Goal: Task Accomplishment & Management: Manage account settings

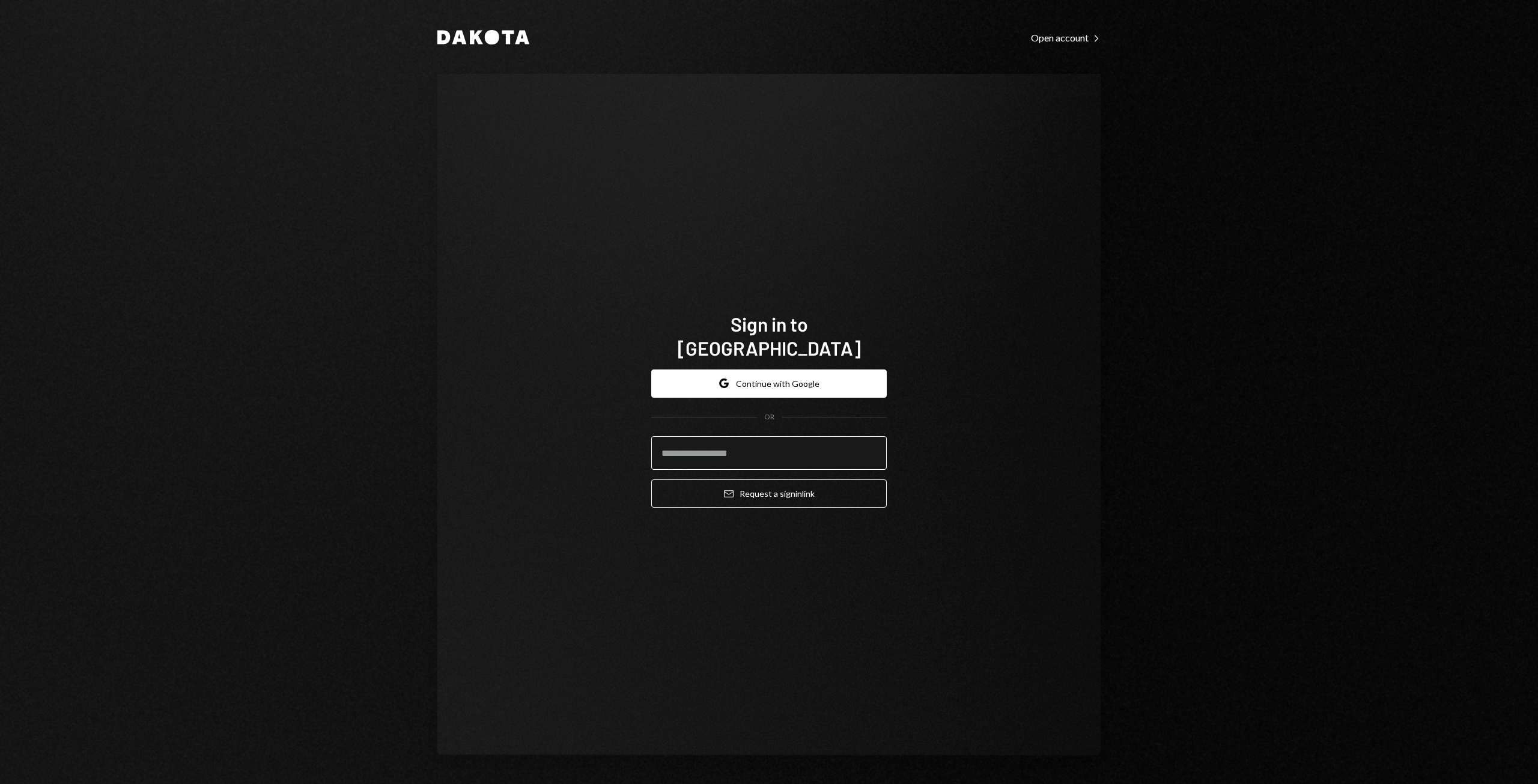
click at [684, 436] on input "email" at bounding box center [769, 453] width 235 height 34
type input "**********"
click at [735, 492] on button "Email Request a sign in link" at bounding box center [769, 493] width 235 height 28
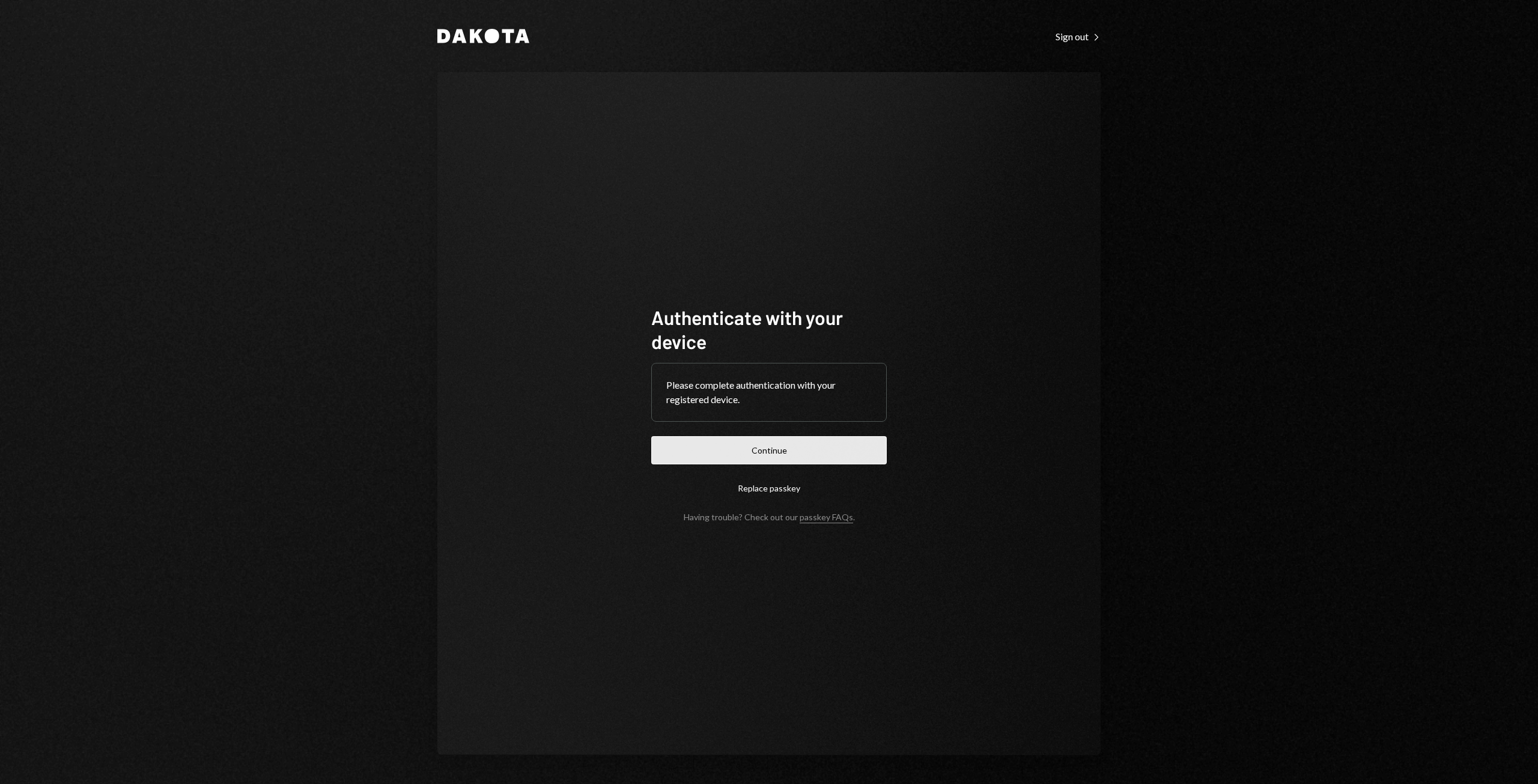
click at [759, 453] on button "Continue" at bounding box center [769, 450] width 235 height 28
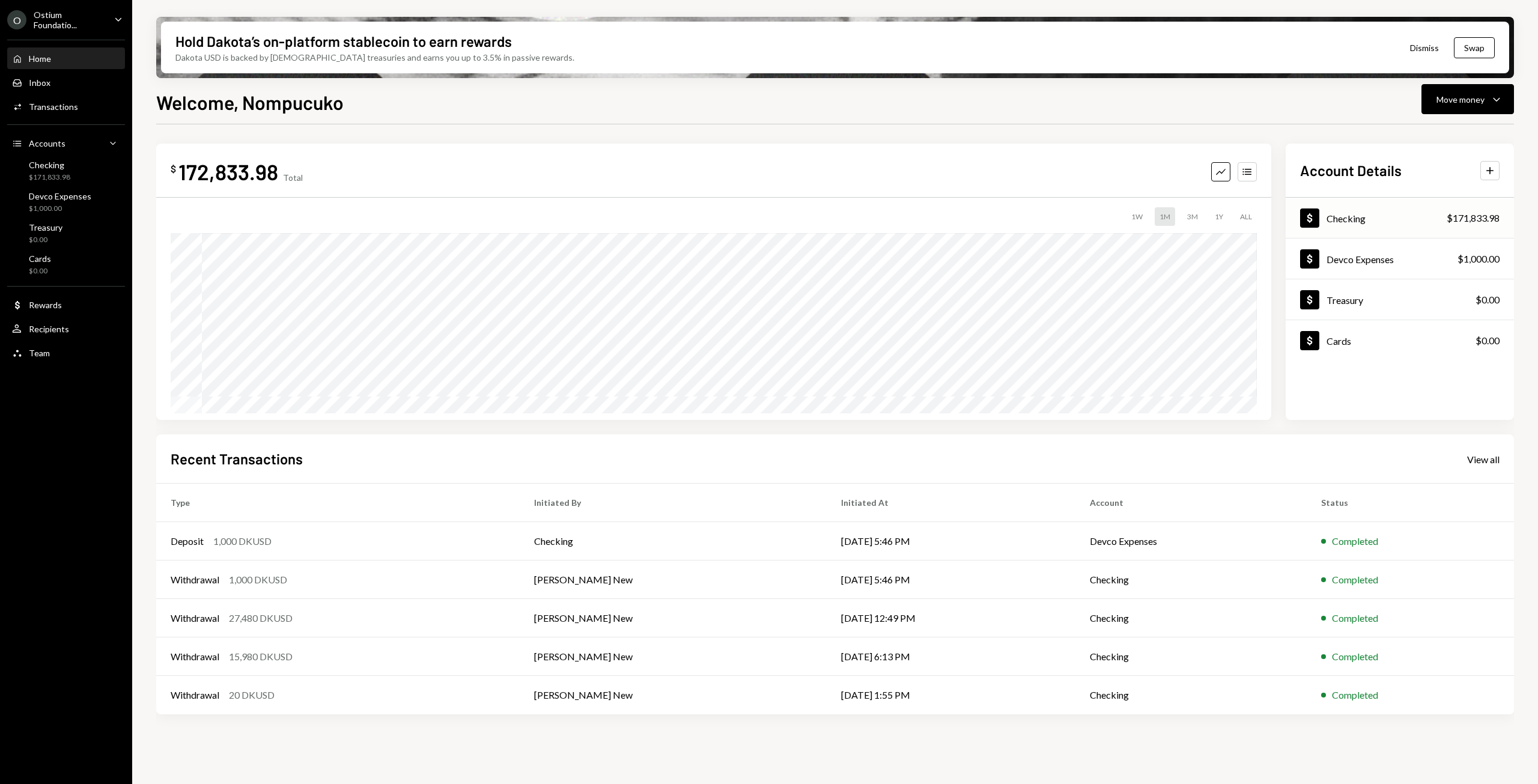
click at [1395, 220] on div "Dollar Checking $171,833.98" at bounding box center [1400, 219] width 229 height 39
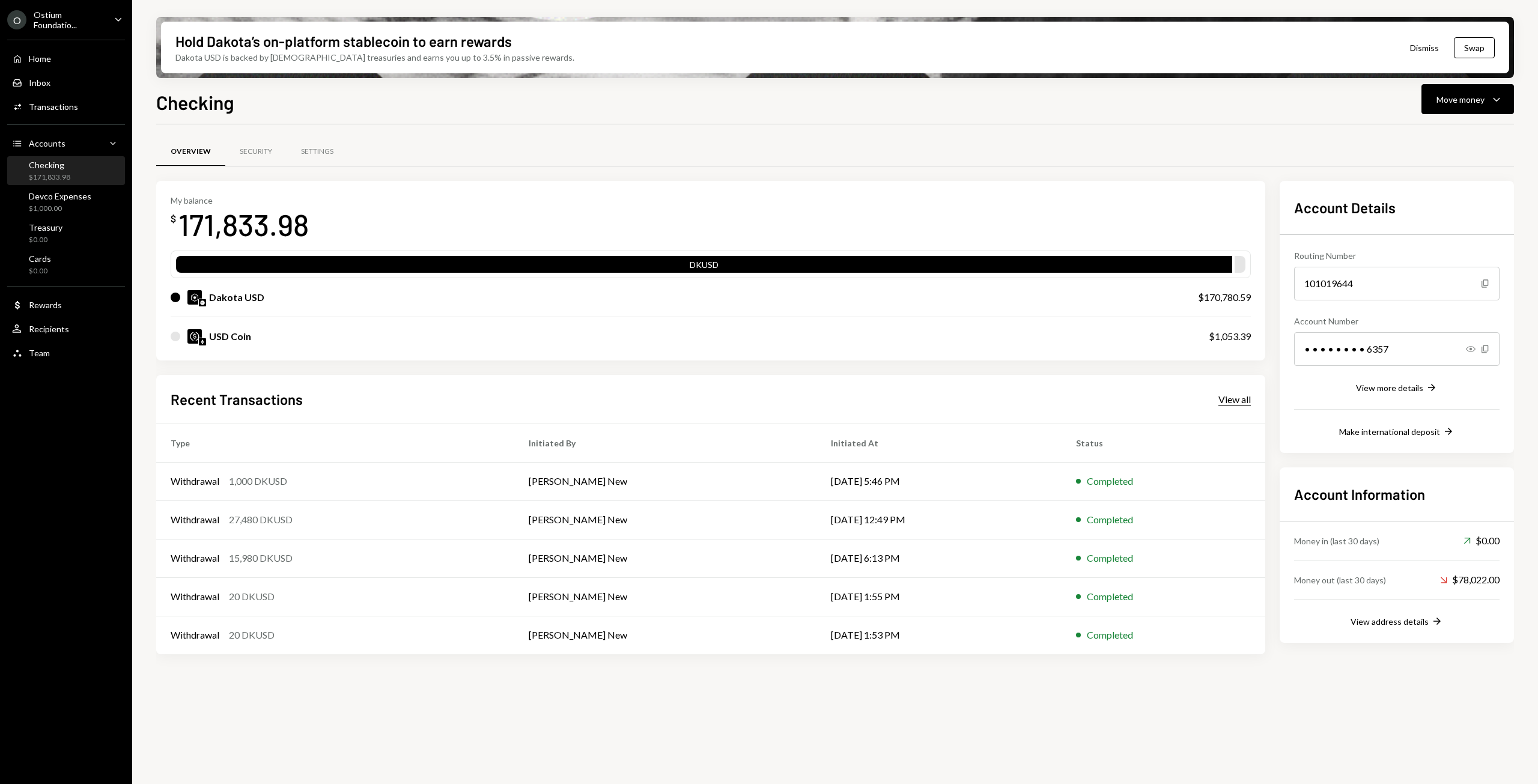
click at [1227, 399] on div "View all" at bounding box center [1234, 399] width 32 height 12
click at [31, 53] on div "Home" at bounding box center [40, 58] width 22 height 10
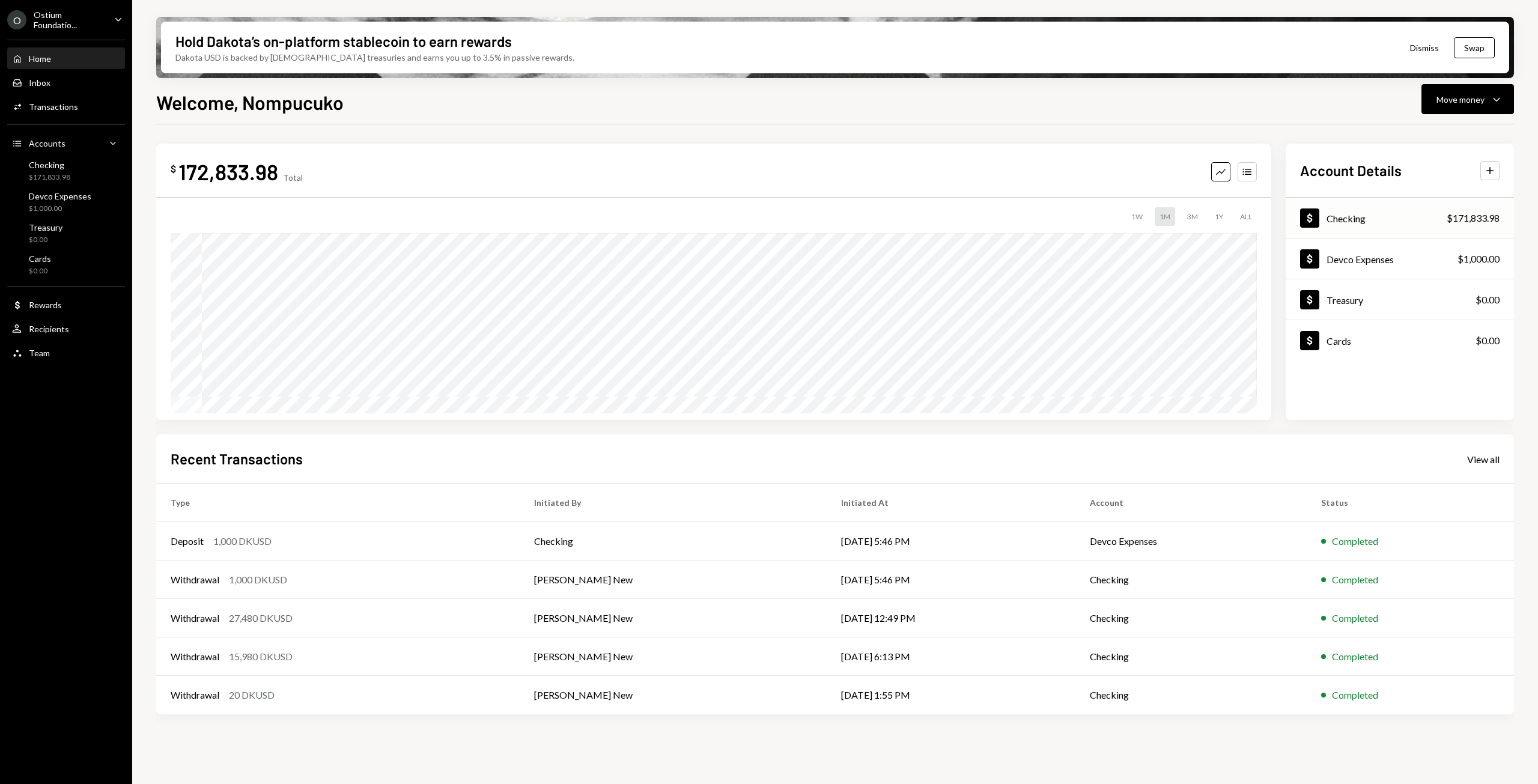
click at [1478, 222] on div "$171,833.98" at bounding box center [1473, 218] width 53 height 15
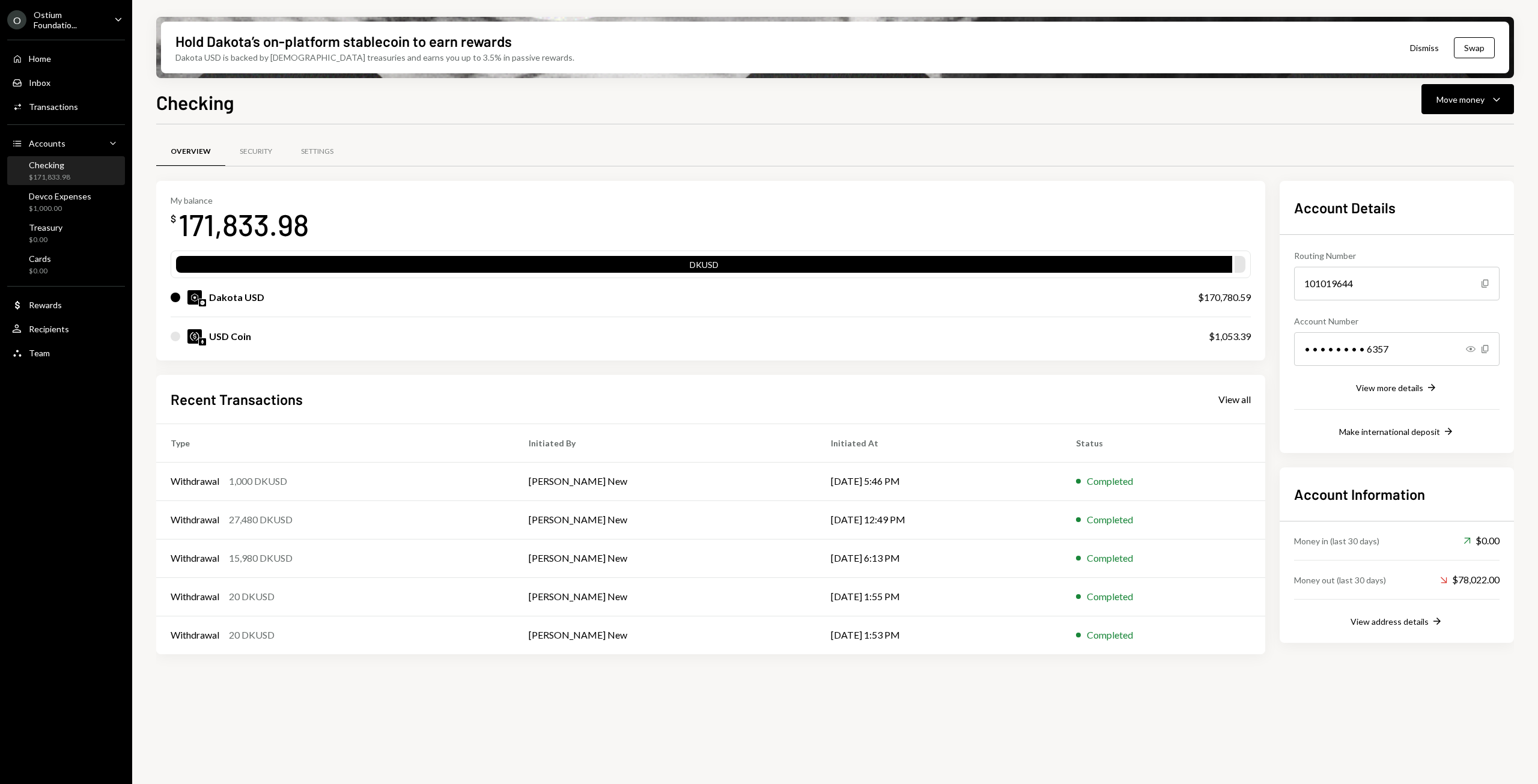
drag, startPoint x: 1216, startPoint y: 431, endPoint x: 1175, endPoint y: 393, distance: 55.9
click at [1175, 393] on div "Recent Transactions View all" at bounding box center [710, 399] width 1080 height 20
drag, startPoint x: 1231, startPoint y: 401, endPoint x: 1135, endPoint y: 382, distance: 97.9
click at [1135, 382] on div "Recent Transactions View all Type Initiated By Initiated At Status Withdrawal 1…" at bounding box center [711, 514] width 1109 height 280
click at [1239, 406] on div "Recent Transactions View all" at bounding box center [710, 399] width 1080 height 20
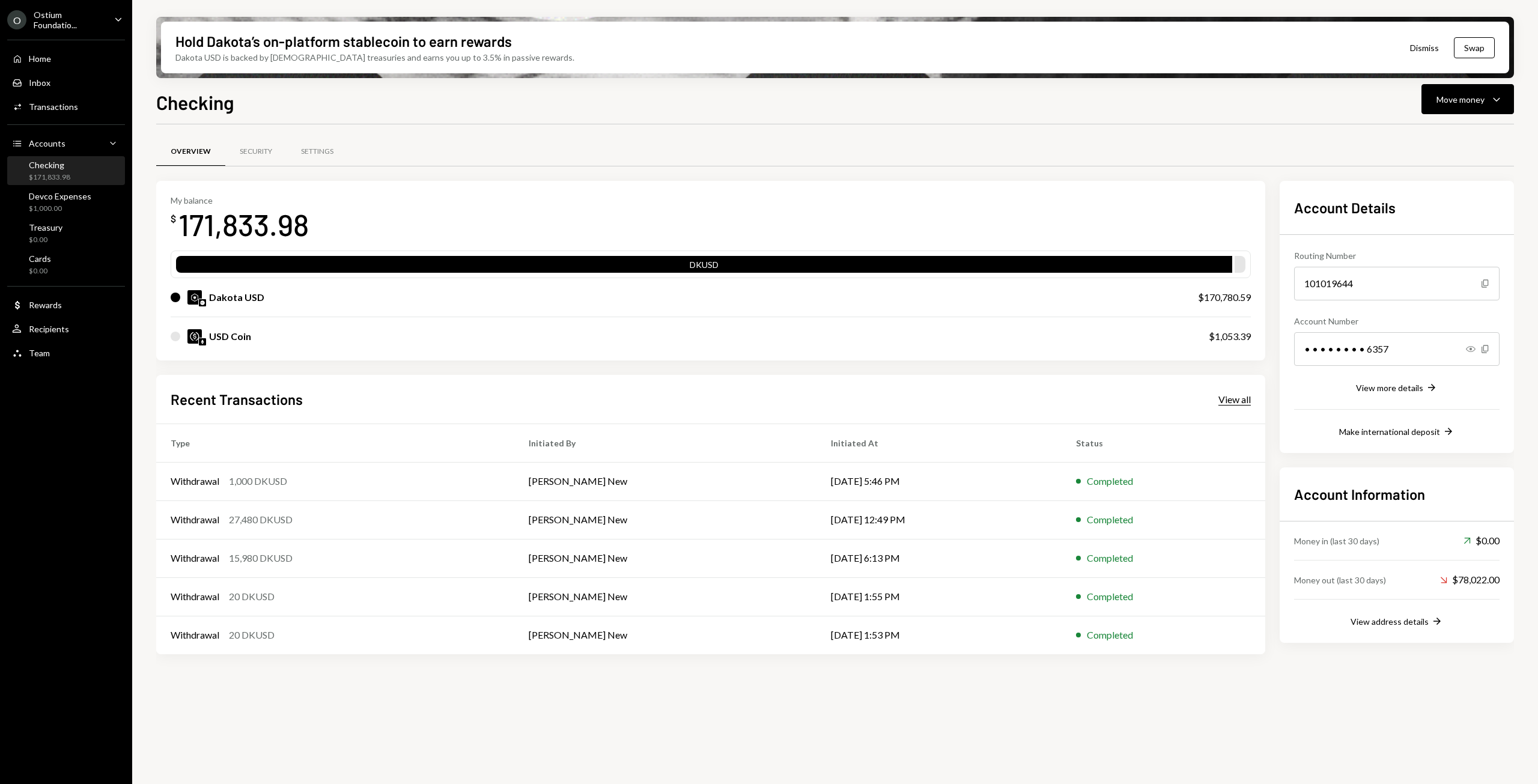
click at [1238, 401] on div "View all" at bounding box center [1234, 399] width 32 height 12
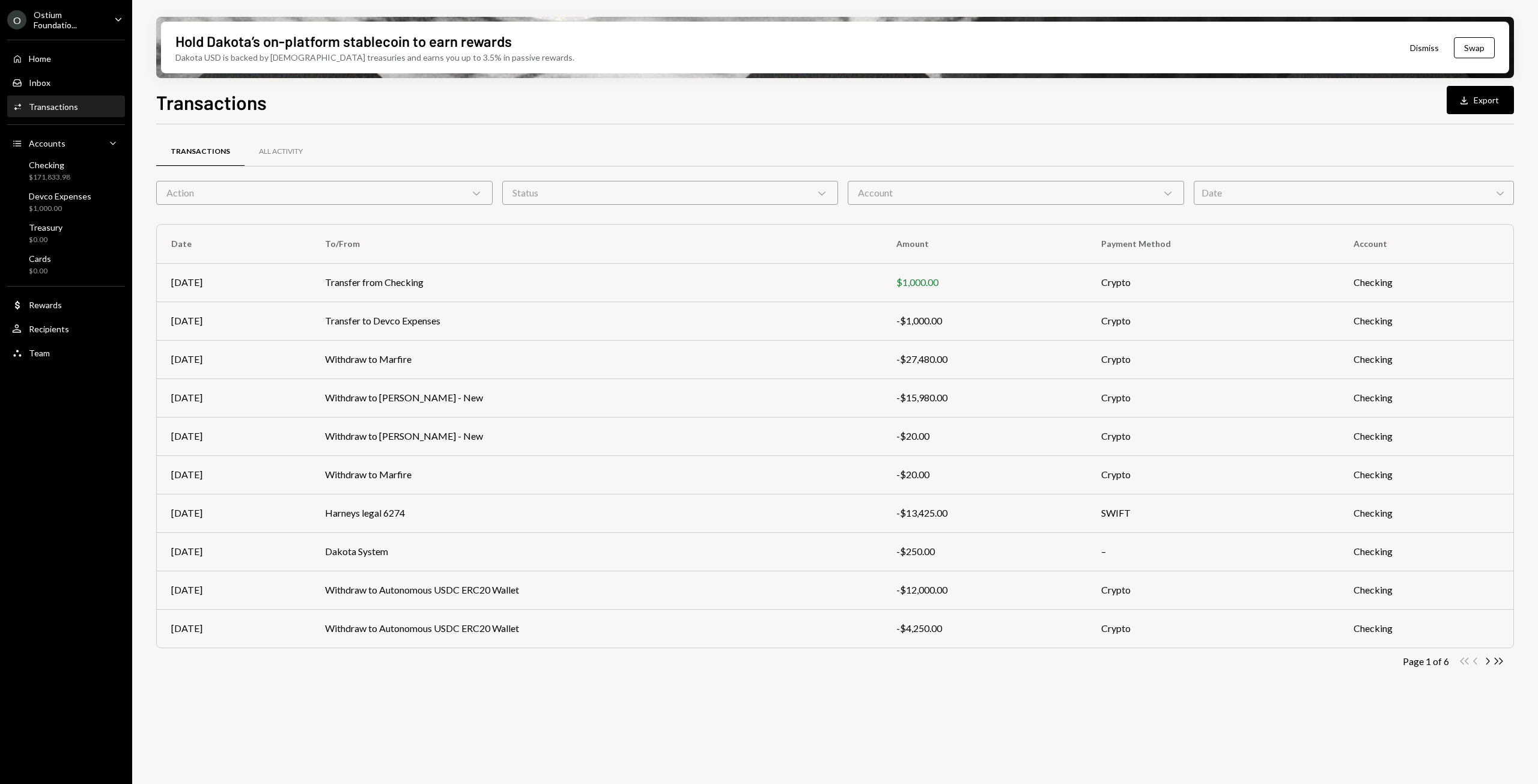
click at [1497, 100] on button "Download Export" at bounding box center [1480, 100] width 67 height 28
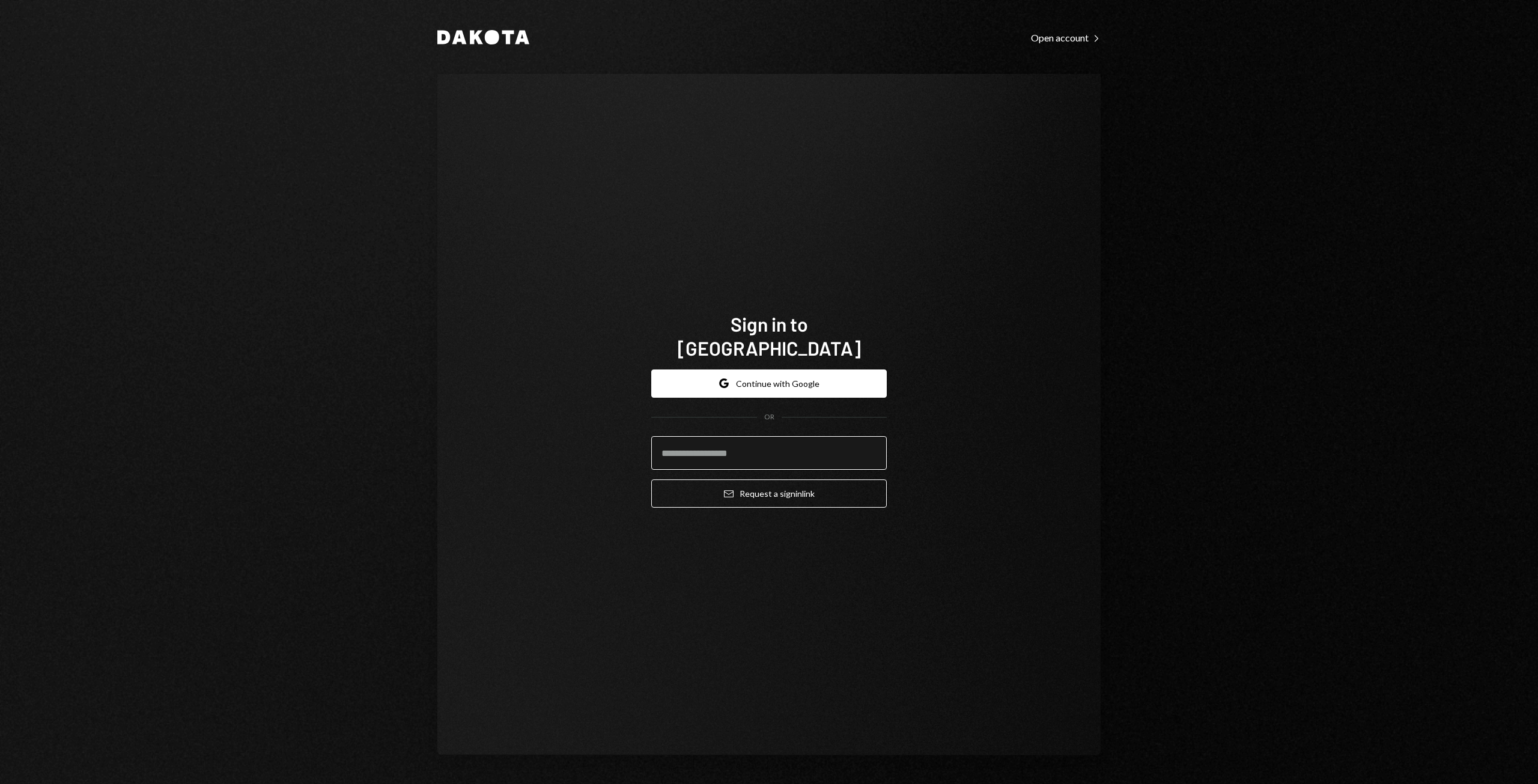
click at [670, 445] on input "email" at bounding box center [769, 453] width 235 height 34
type input "**********"
click at [756, 483] on button "Email Request a sign in link" at bounding box center [769, 493] width 235 height 28
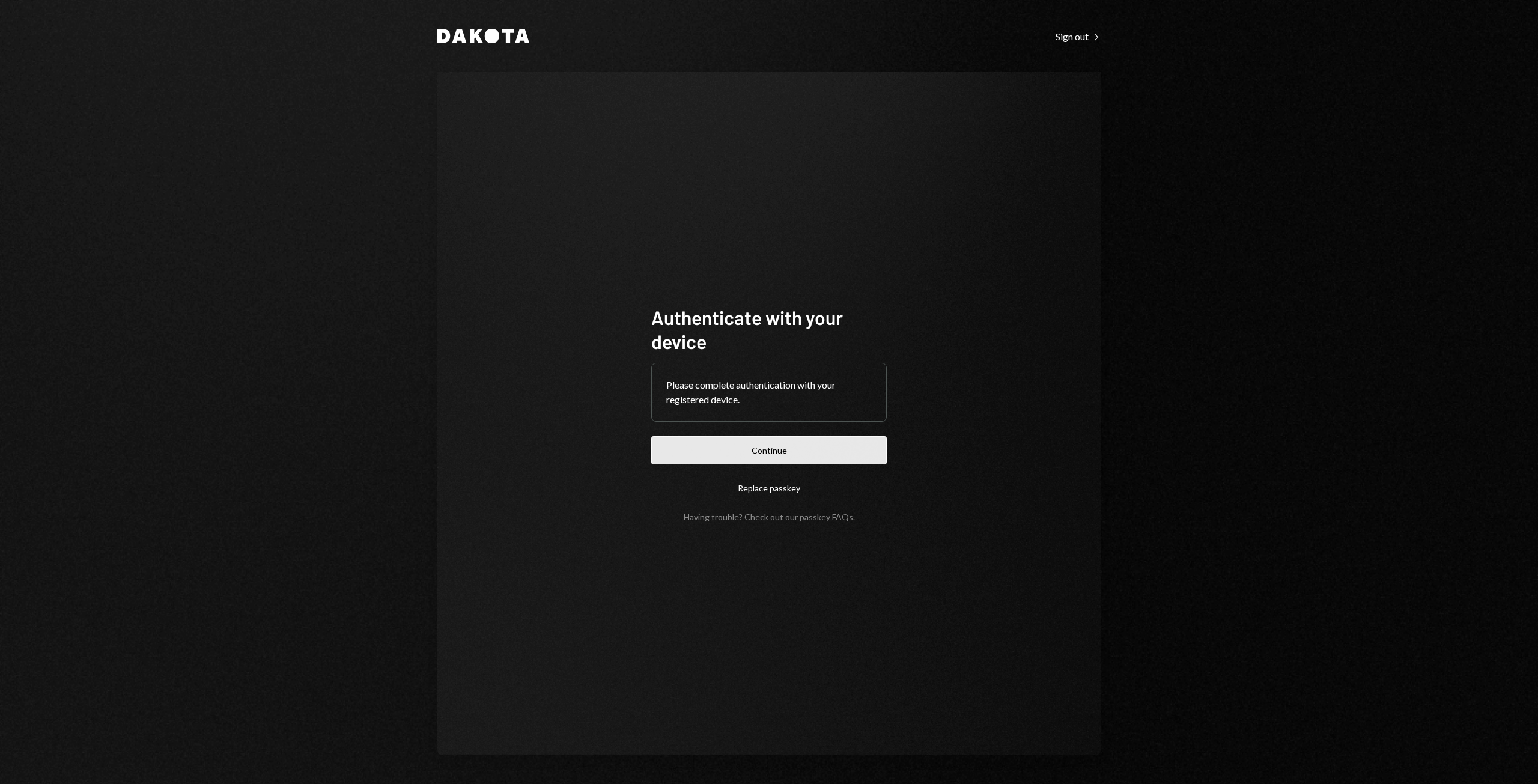
click at [750, 457] on button "Continue" at bounding box center [769, 450] width 235 height 28
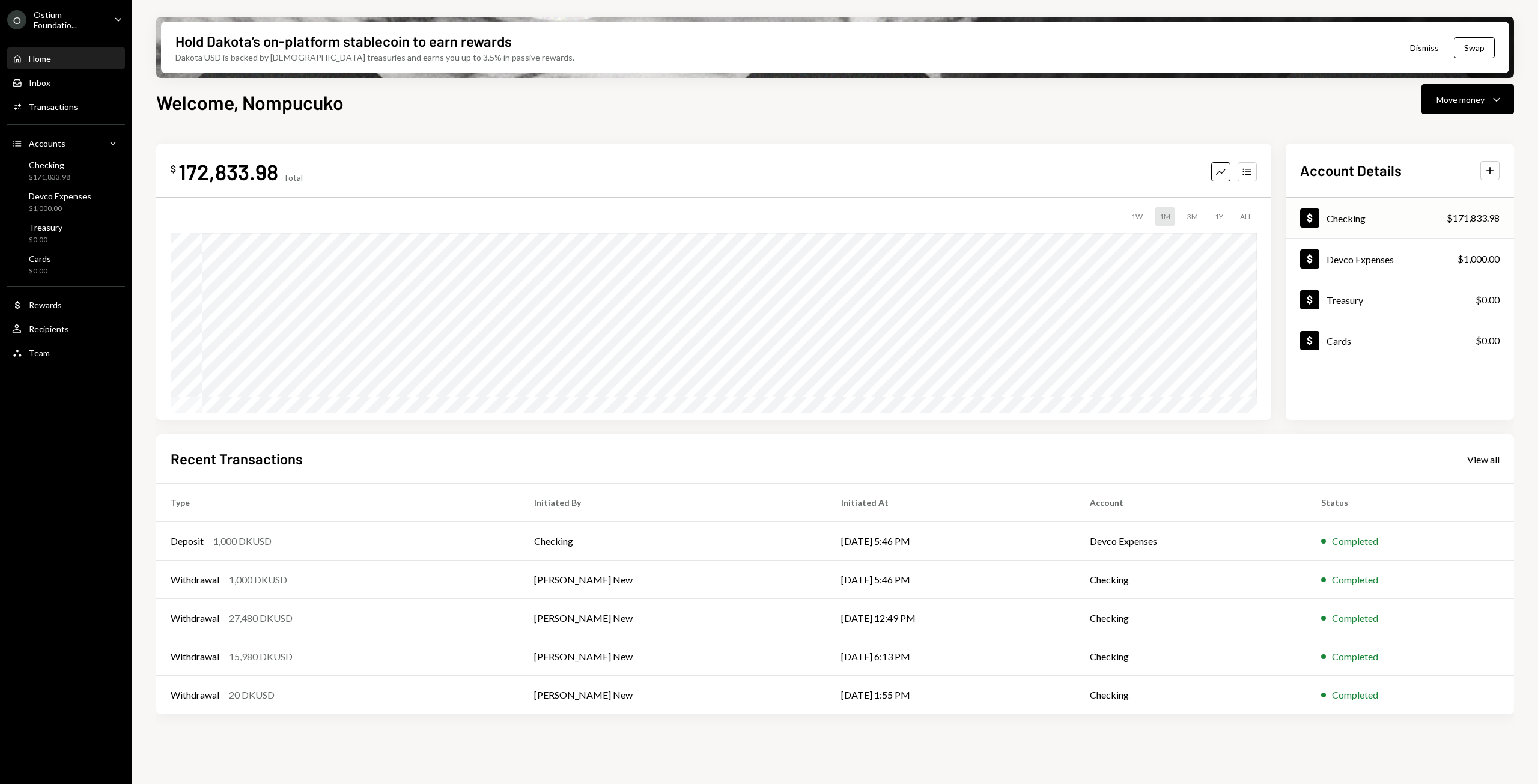
click at [1468, 214] on div "$171,833.98" at bounding box center [1473, 218] width 53 height 15
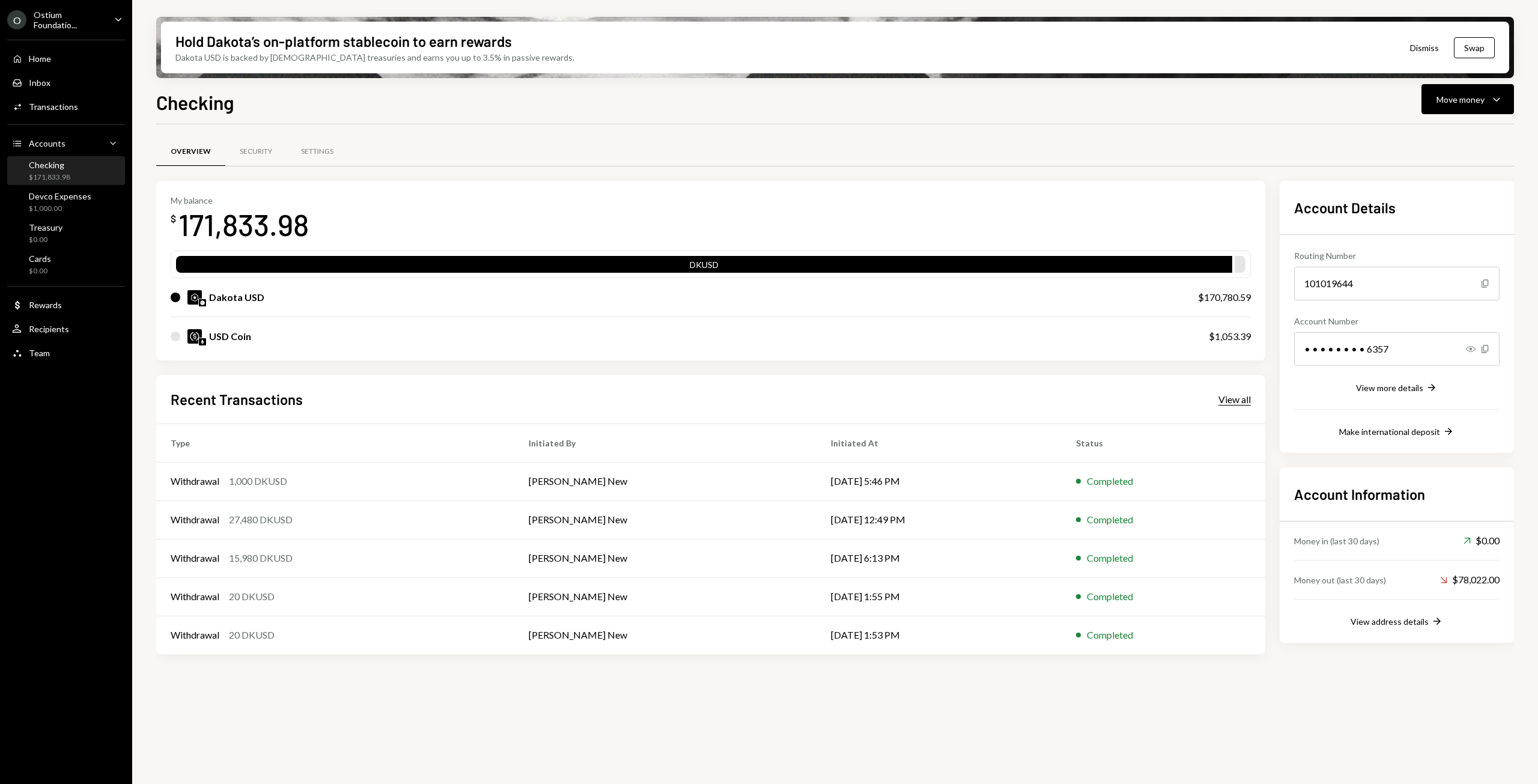
click at [1241, 402] on div "View all" at bounding box center [1234, 399] width 32 height 12
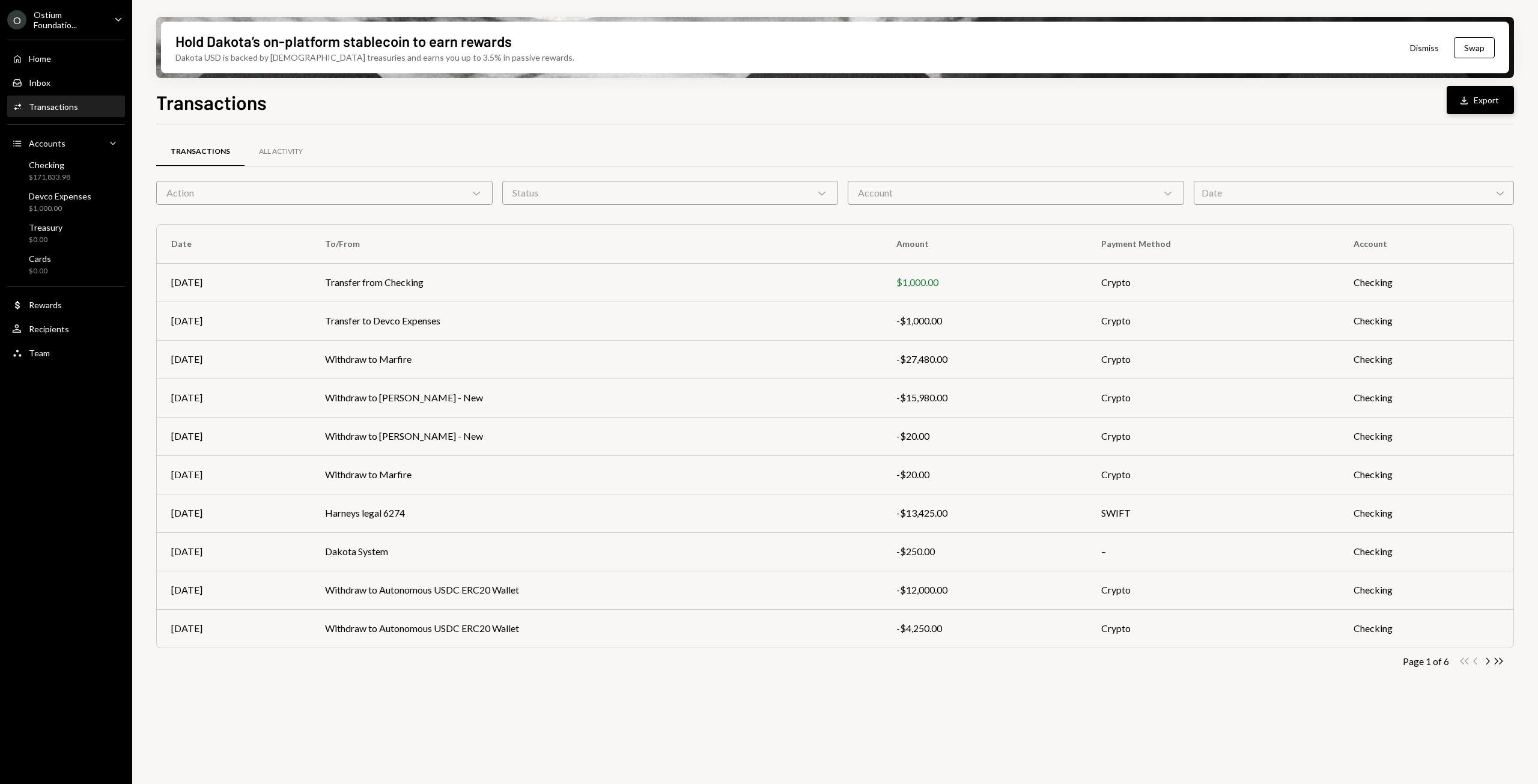
click at [1475, 107] on button "Download Export" at bounding box center [1480, 100] width 67 height 28
